Goal: Task Accomplishment & Management: Use online tool/utility

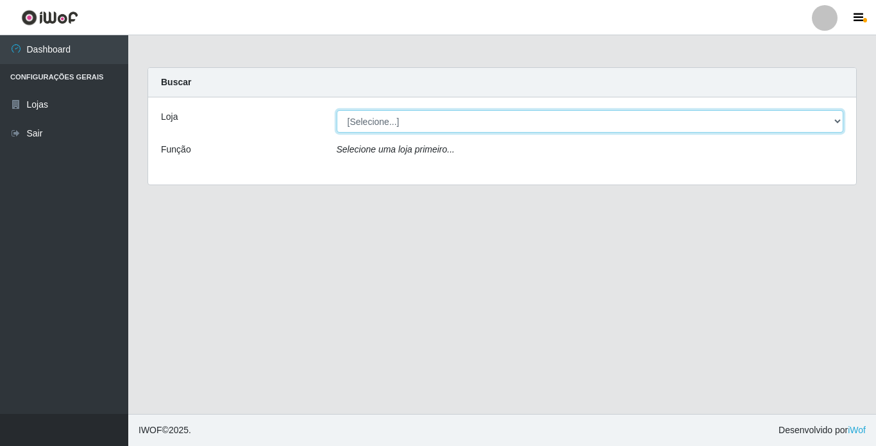
drag, startPoint x: 664, startPoint y: 118, endPoint x: 664, endPoint y: 135, distance: 16.7
click at [663, 119] on select "[Selecione...] Bemais Supermercados - [GEOGRAPHIC_DATA]" at bounding box center [590, 121] width 507 height 22
select select "250"
click at [337, 110] on select "[Selecione...] Bemais Supermercados - [GEOGRAPHIC_DATA]" at bounding box center [590, 121] width 507 height 22
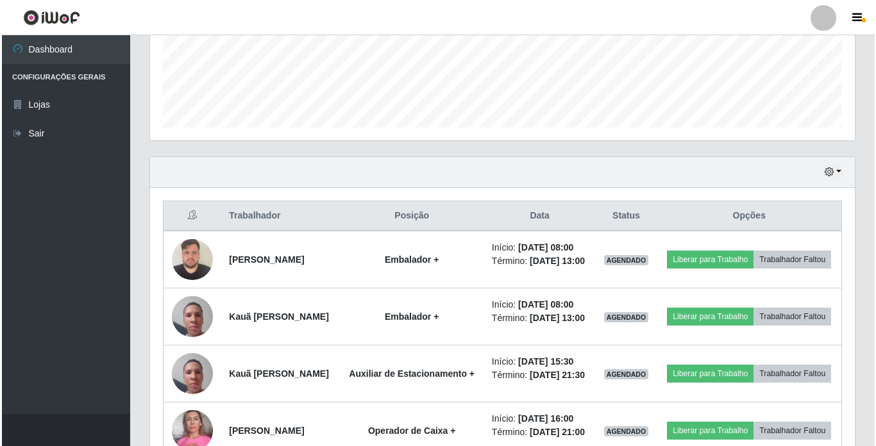
scroll to position [385, 0]
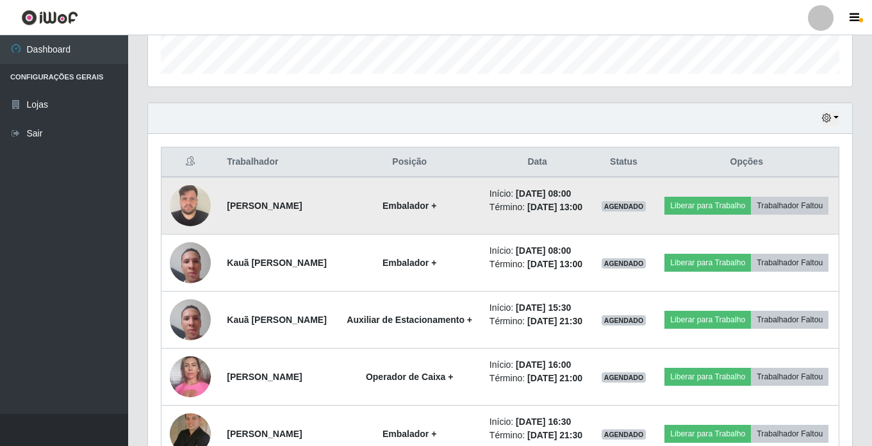
click at [201, 208] on img at bounding box center [190, 205] width 41 height 54
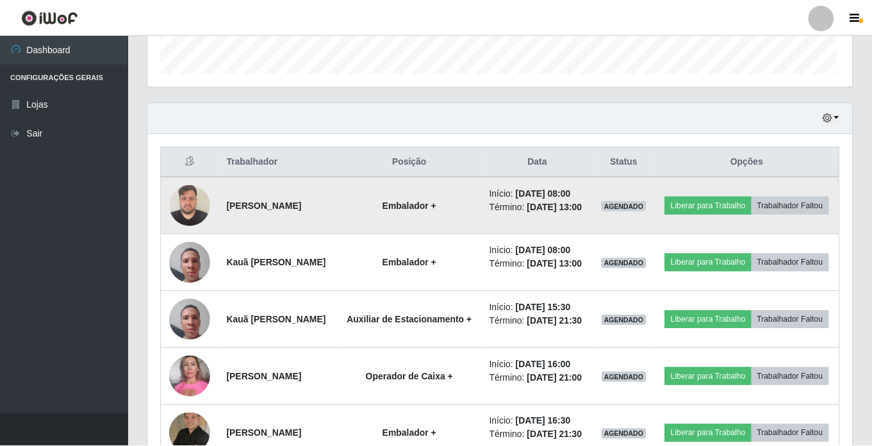
scroll to position [266, 698]
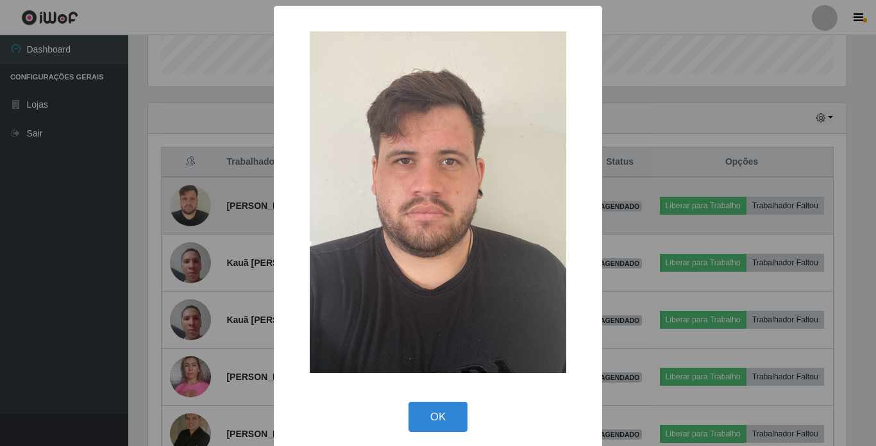
click at [201, 208] on div "× OK Cancel" at bounding box center [438, 223] width 876 height 446
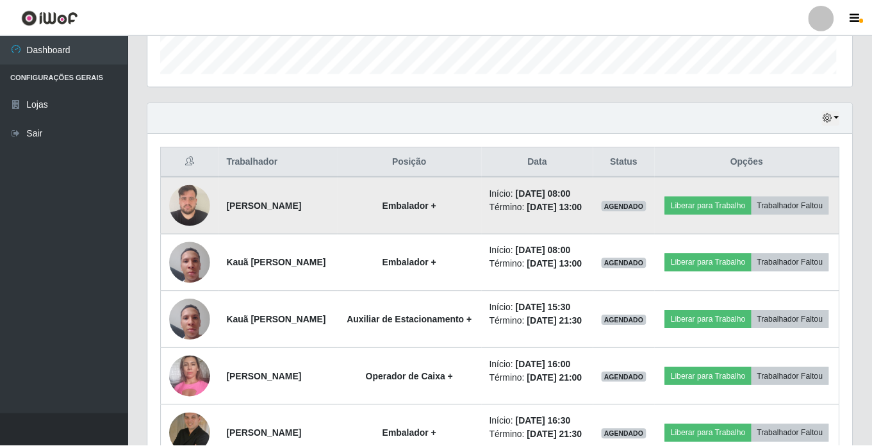
scroll to position [266, 704]
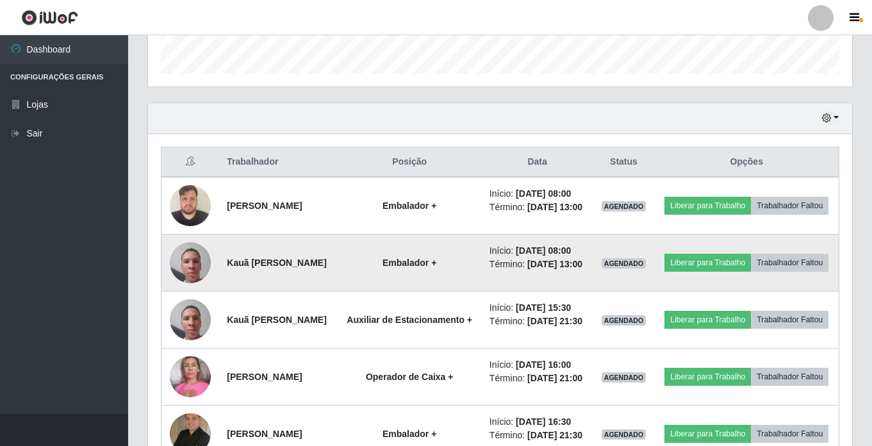
click at [192, 275] on img at bounding box center [190, 262] width 41 height 54
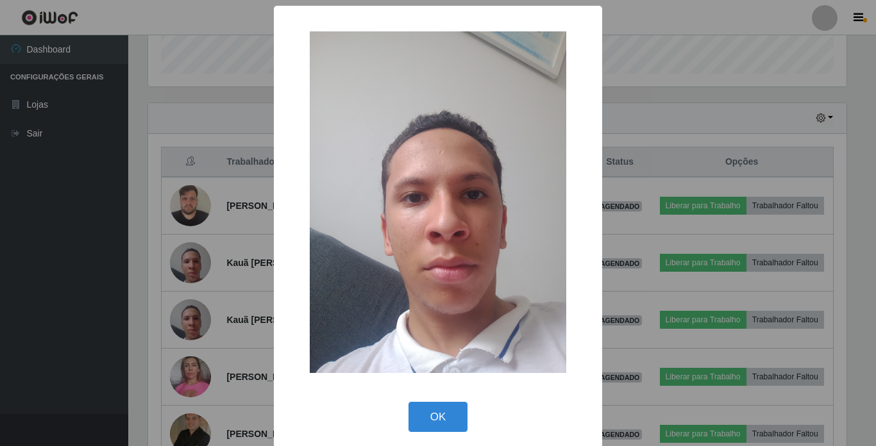
click at [193, 272] on div "× OK Cancel" at bounding box center [438, 223] width 876 height 446
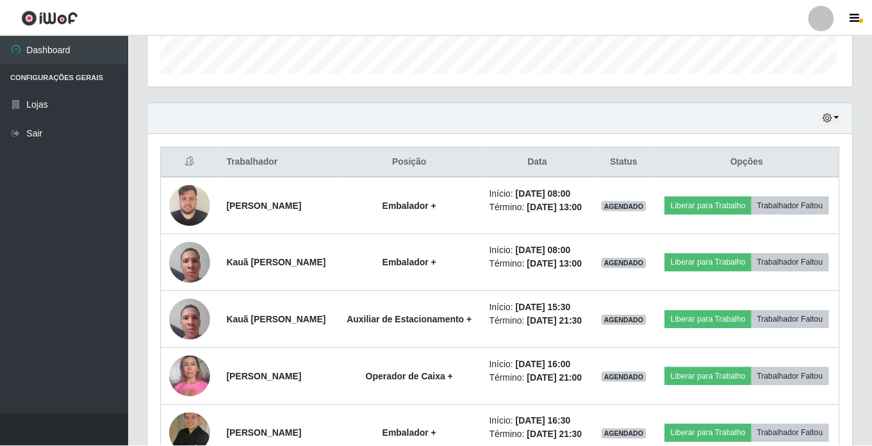
scroll to position [266, 704]
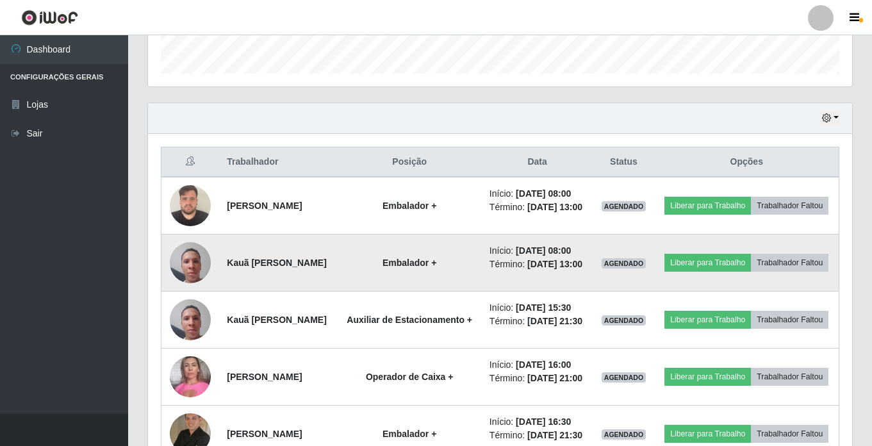
click at [194, 272] on img at bounding box center [190, 262] width 41 height 54
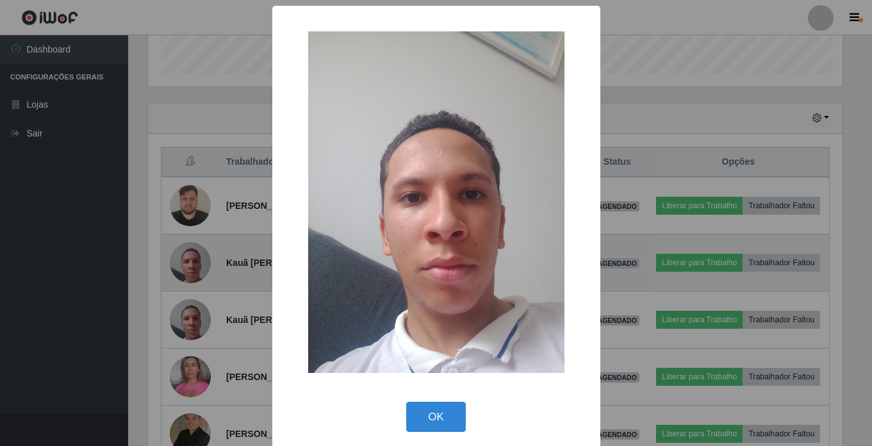
scroll to position [266, 698]
click at [194, 272] on div "× OK Cancel" at bounding box center [438, 223] width 876 height 446
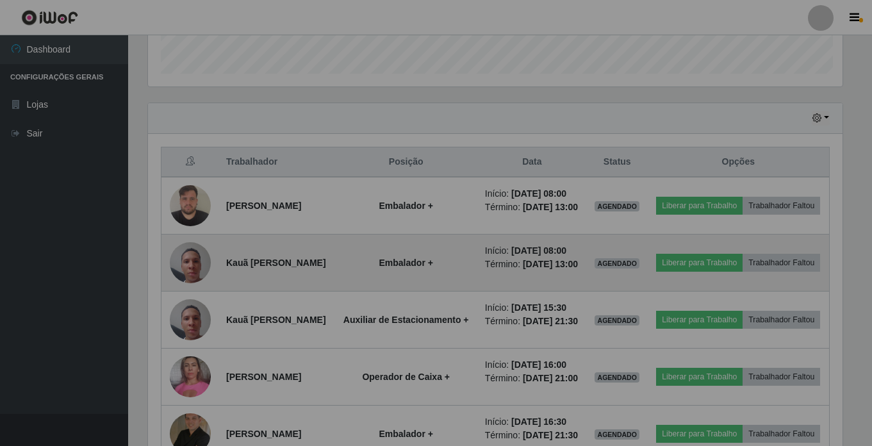
scroll to position [266, 704]
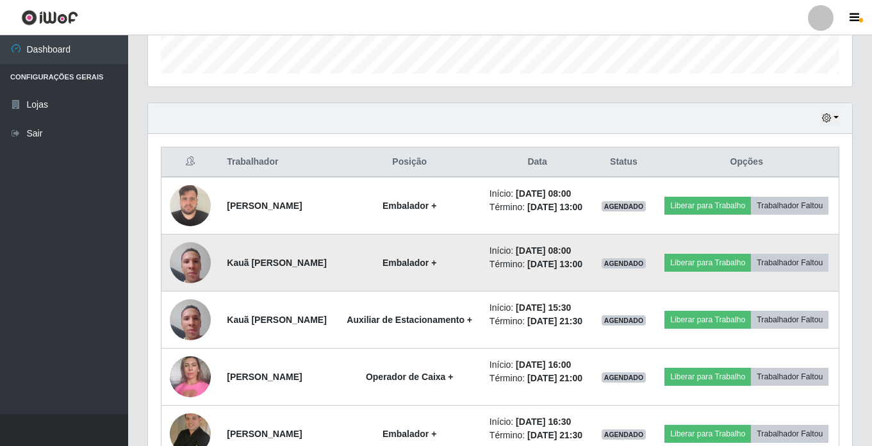
click at [195, 271] on img at bounding box center [190, 262] width 41 height 54
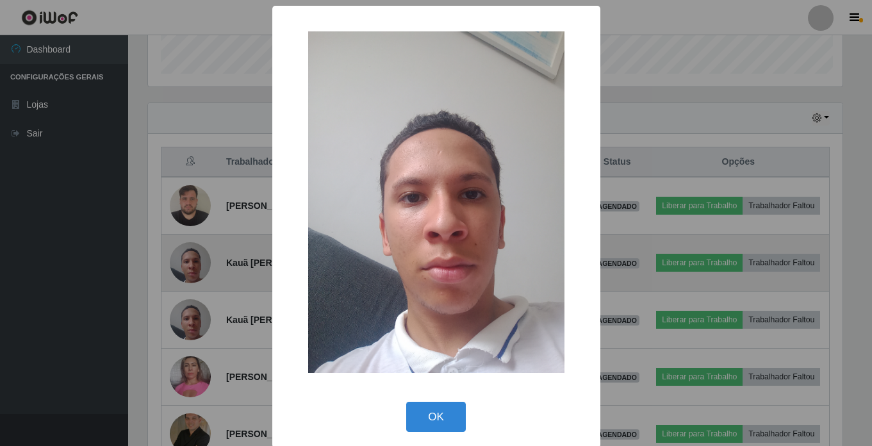
scroll to position [266, 698]
click at [195, 271] on div "× OK Cancel" at bounding box center [438, 223] width 876 height 446
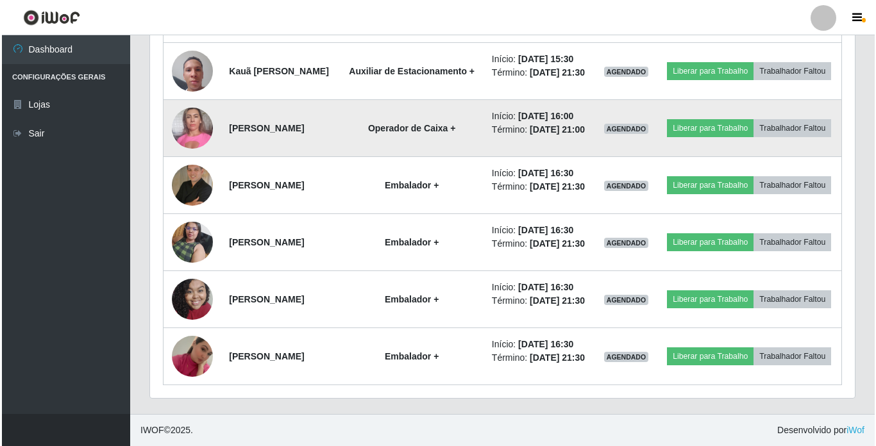
scroll to position [705, 0]
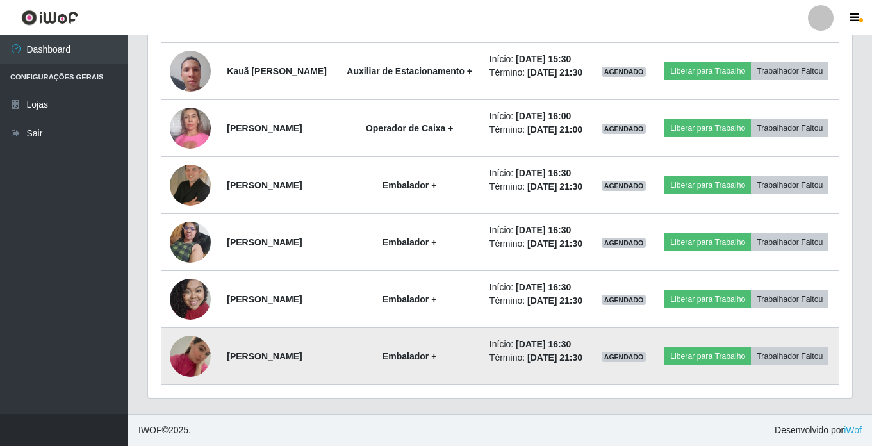
click at [192, 363] on img at bounding box center [190, 356] width 41 height 73
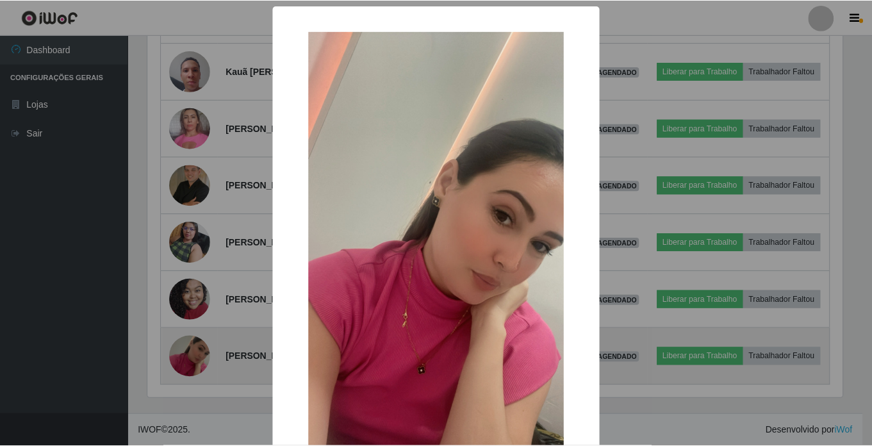
scroll to position [266, 698]
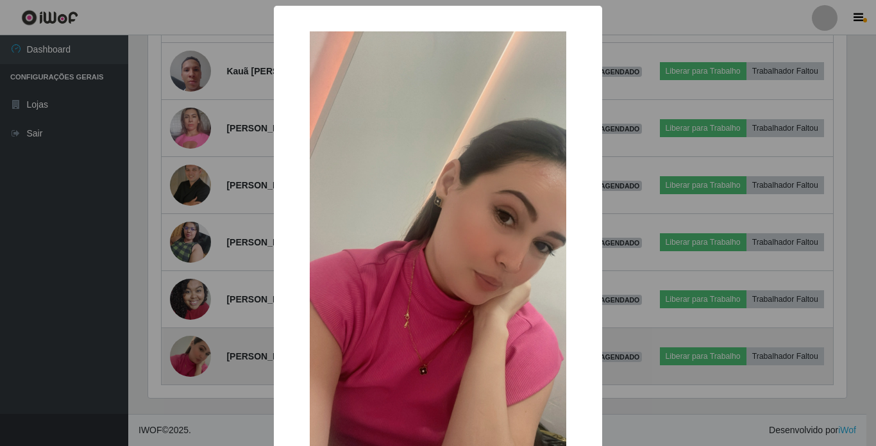
click at [192, 363] on div "× OK Cancel" at bounding box center [438, 223] width 876 height 446
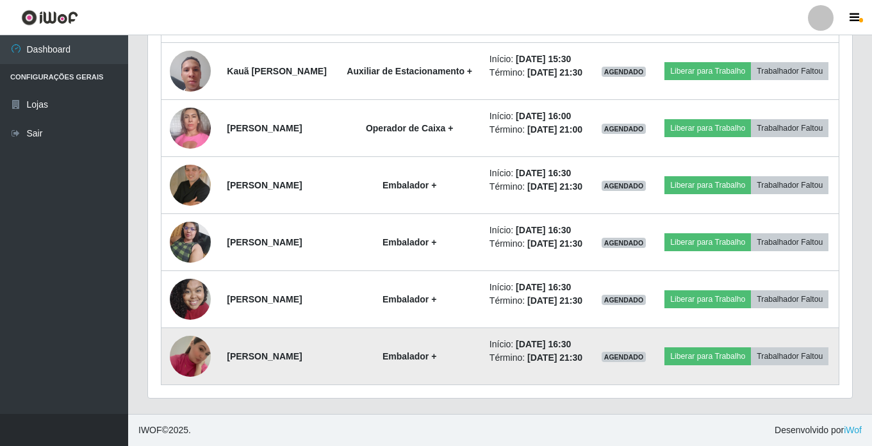
scroll to position [266, 704]
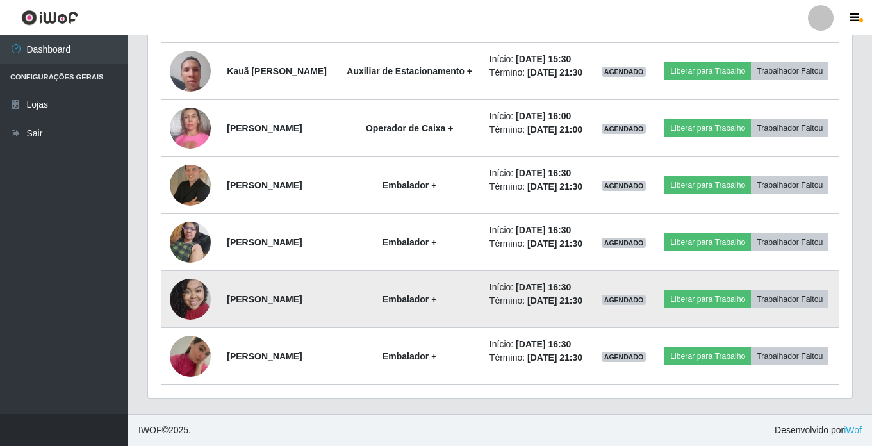
click at [188, 278] on img at bounding box center [190, 299] width 41 height 54
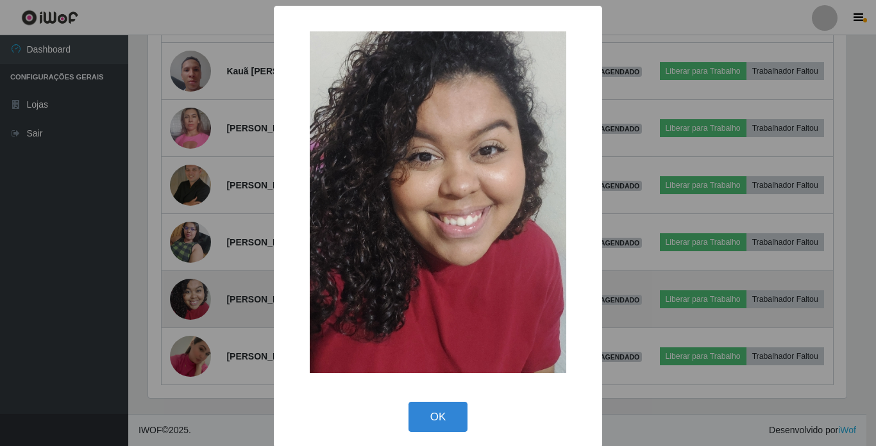
click at [188, 278] on div "× OK Cancel" at bounding box center [438, 223] width 876 height 446
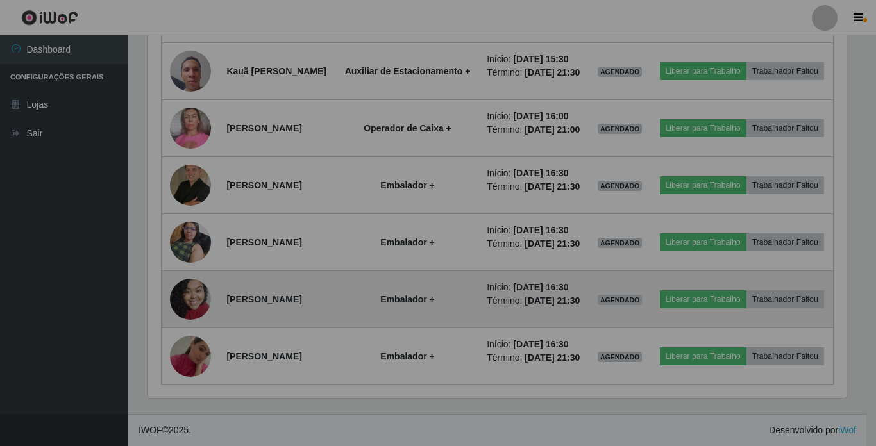
scroll to position [0, 0]
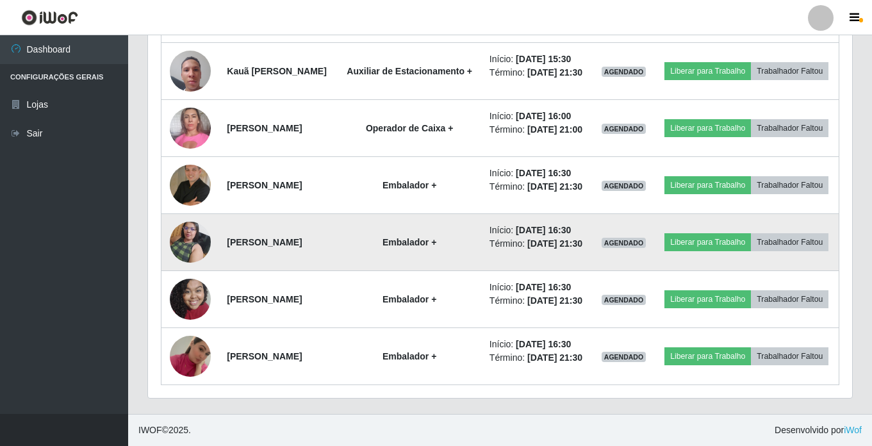
click at [188, 237] on img at bounding box center [190, 242] width 41 height 54
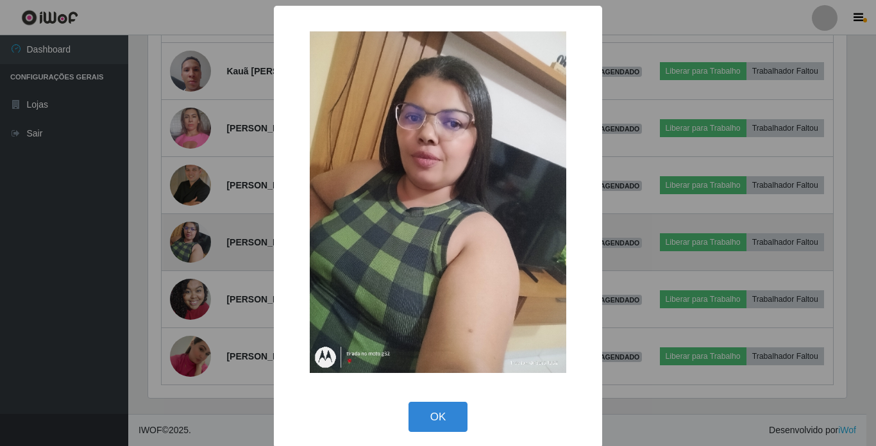
click at [188, 237] on div "× OK Cancel" at bounding box center [438, 223] width 876 height 446
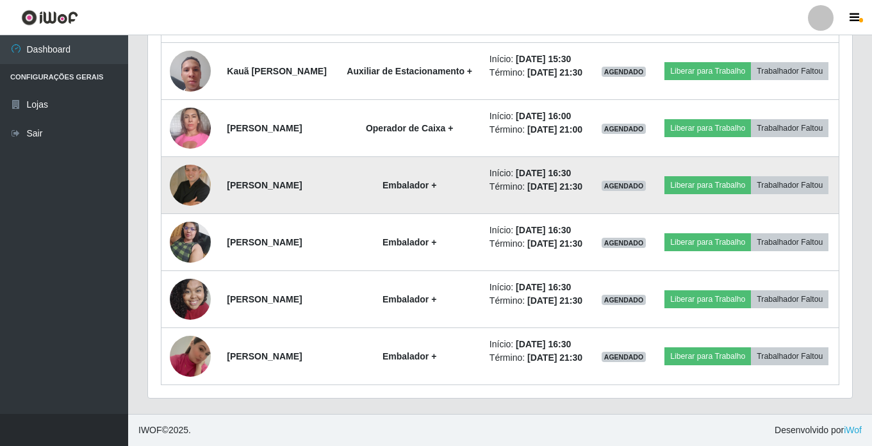
click at [185, 165] on img at bounding box center [190, 185] width 41 height 41
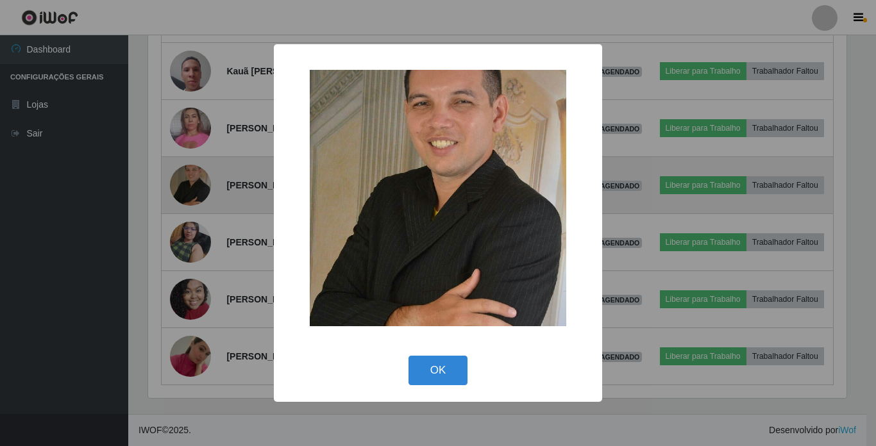
click at [185, 150] on div "× OK Cancel" at bounding box center [438, 223] width 876 height 446
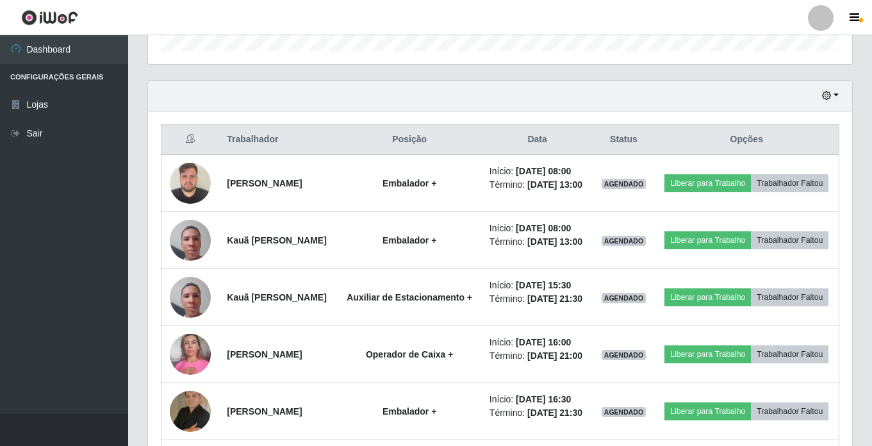
scroll to position [385, 0]
